Goal: Browse casually: Explore the website without a specific task or goal

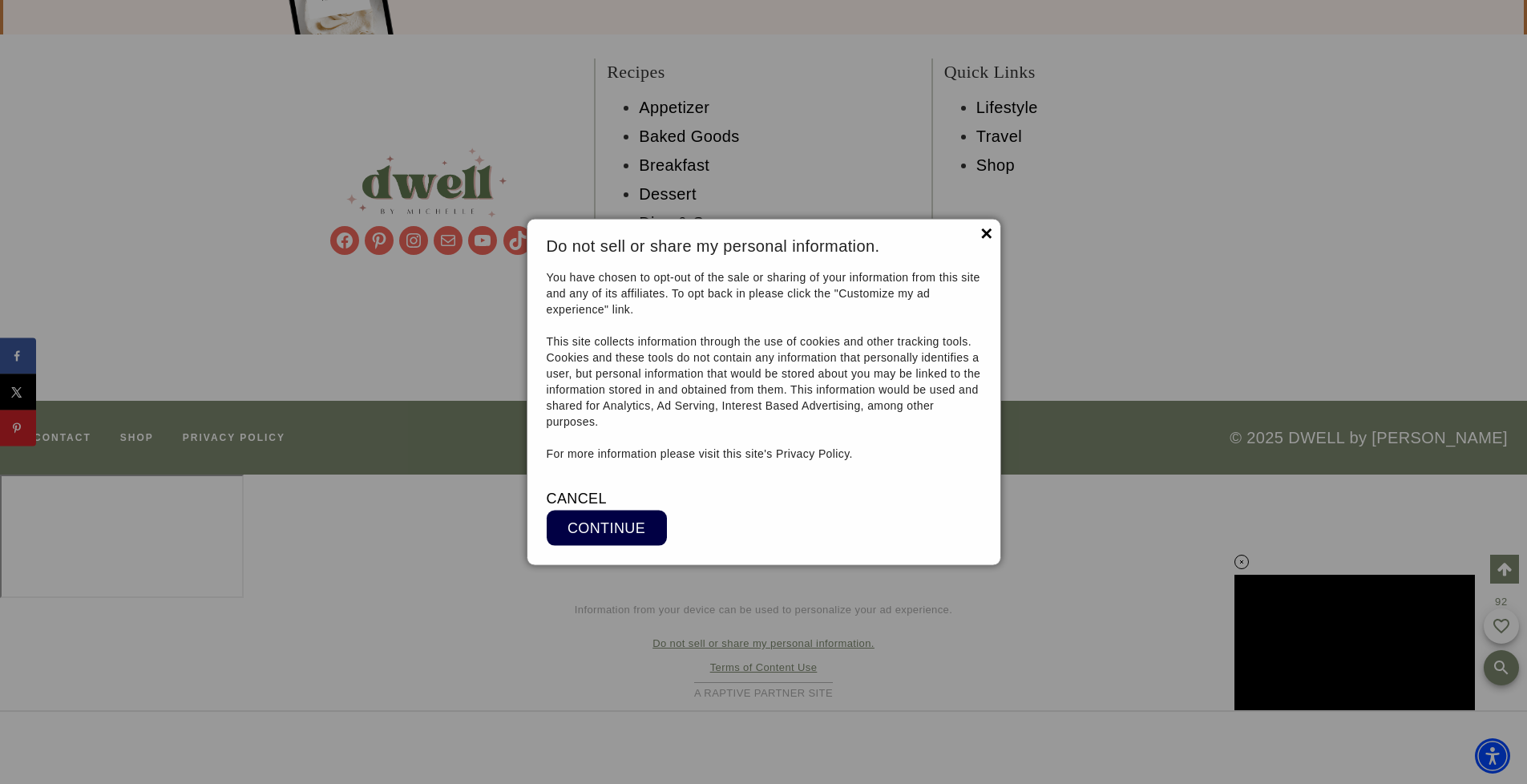
scroll to position [13693, 0]
